Goal: Information Seeking & Learning: Learn about a topic

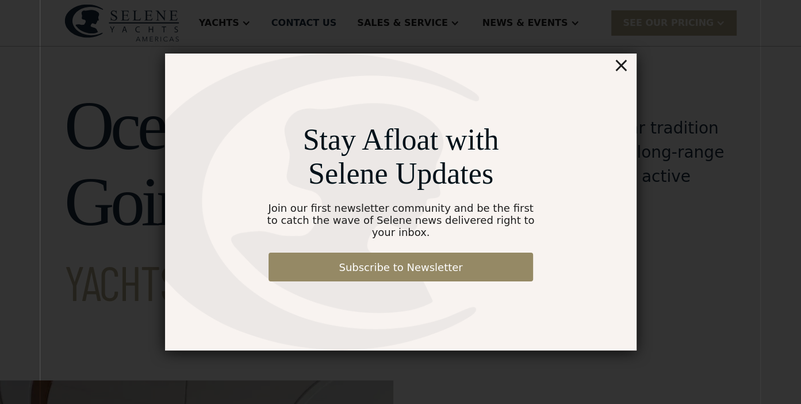
click at [624, 67] on div "×" at bounding box center [621, 65] width 17 height 23
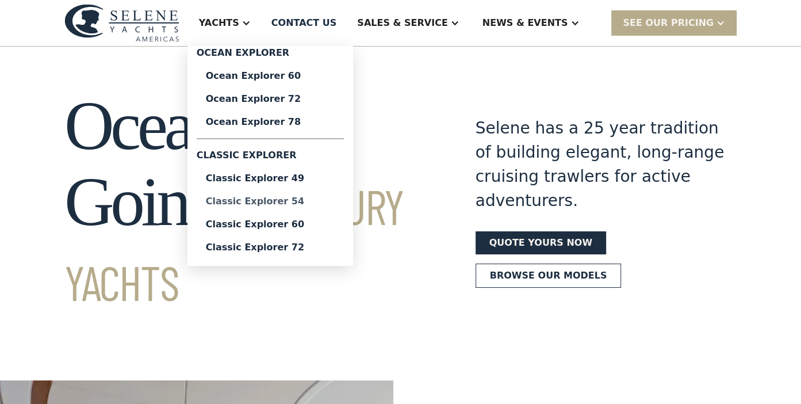
click at [309, 201] on div "Classic Explorer 54" at bounding box center [270, 201] width 129 height 9
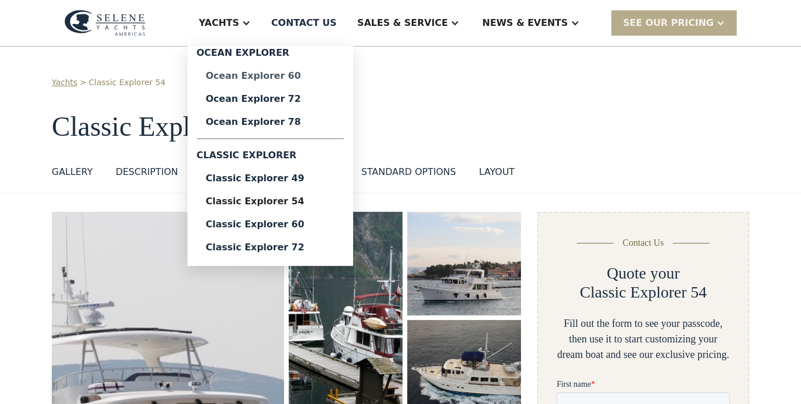
click at [301, 72] on div "Ocean Explorer 60" at bounding box center [270, 75] width 129 height 9
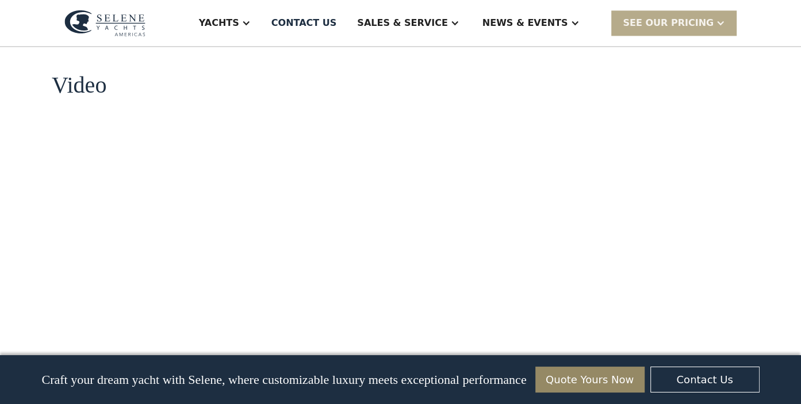
scroll to position [1438, 0]
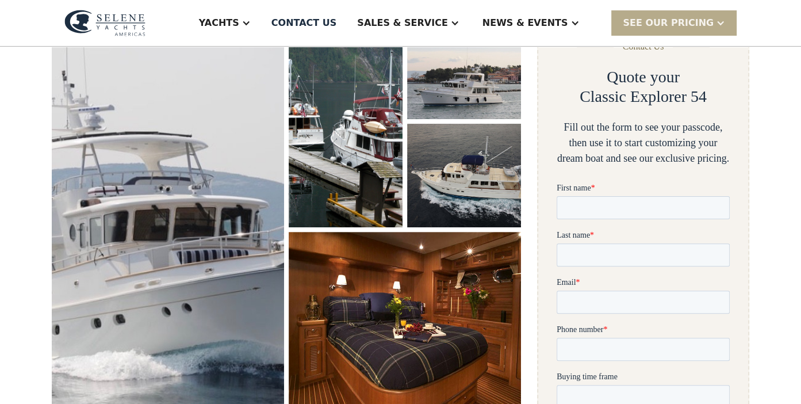
scroll to position [230, 0]
